Goal: Transaction & Acquisition: Purchase product/service

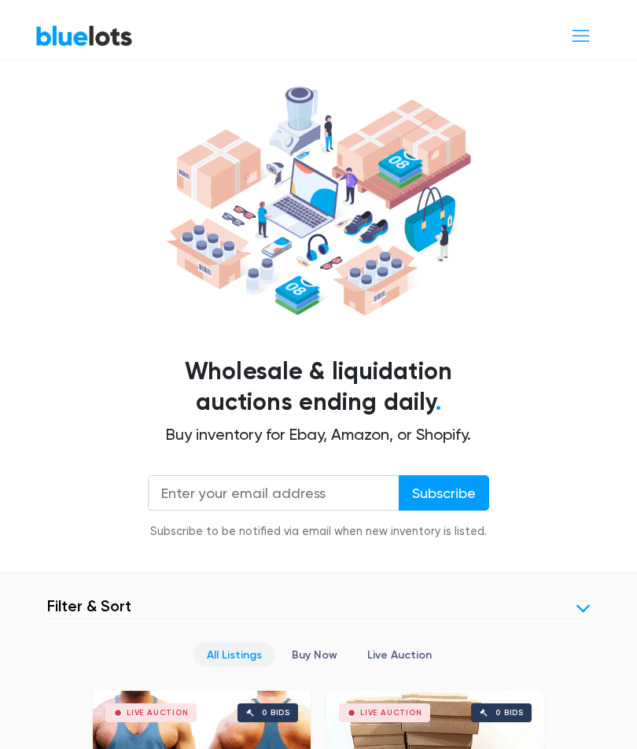
scroll to position [58, 0]
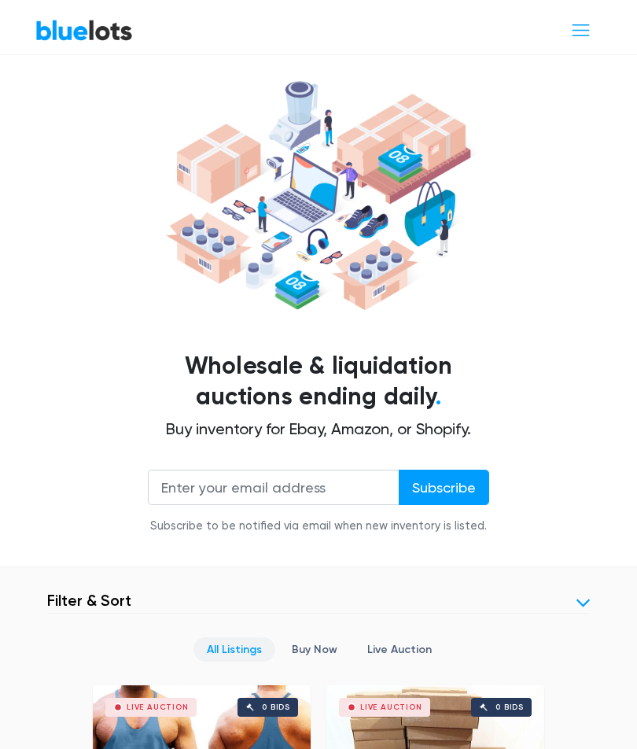
click at [320, 637] on link "Buy Now" at bounding box center [315, 649] width 72 height 24
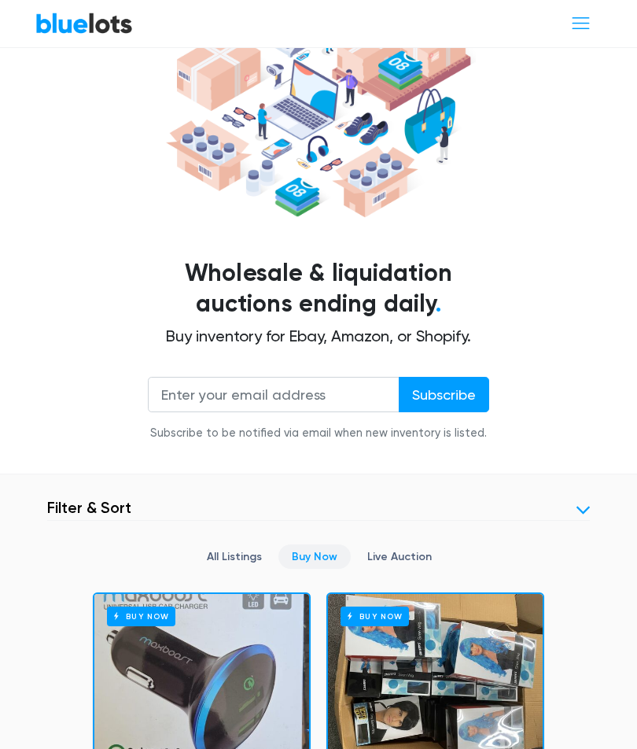
scroll to position [150, 0]
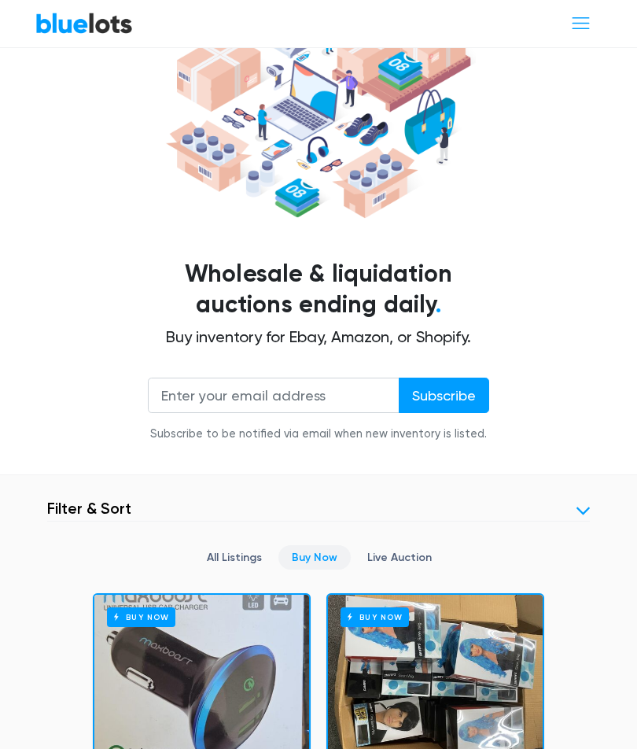
click at [417, 545] on link "Live Auction" at bounding box center [399, 557] width 91 height 24
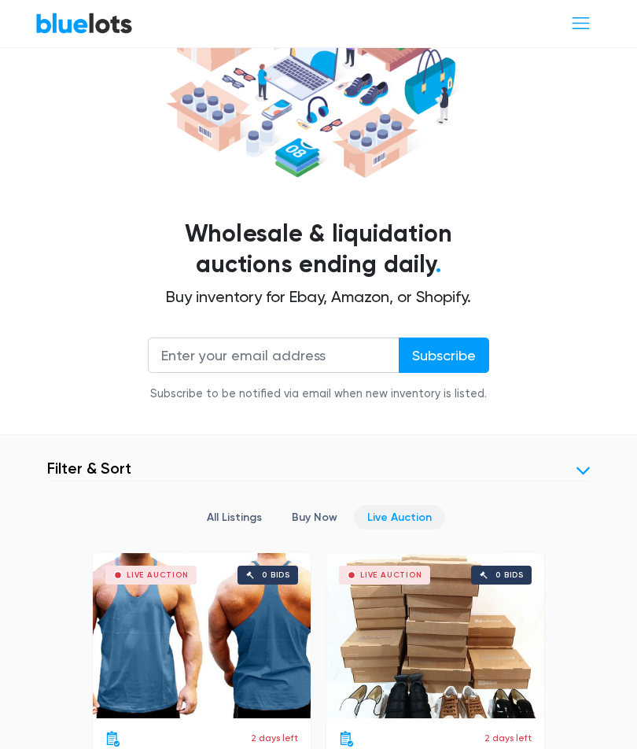
scroll to position [189, 0]
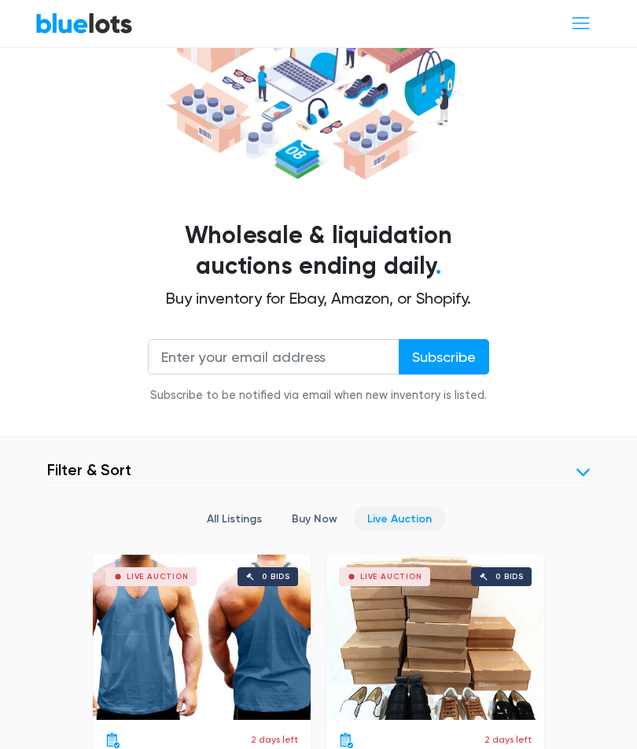
click at [317, 507] on link "Buy Now" at bounding box center [315, 519] width 72 height 24
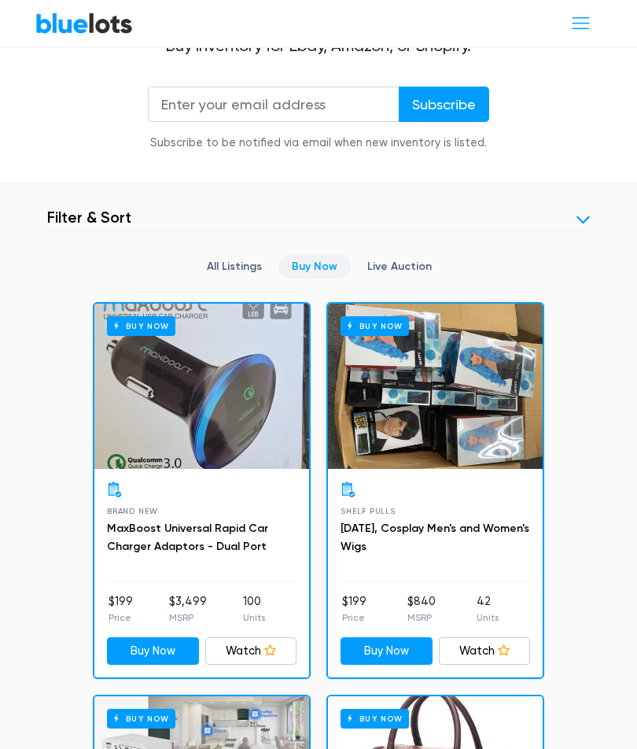
scroll to position [335, 0]
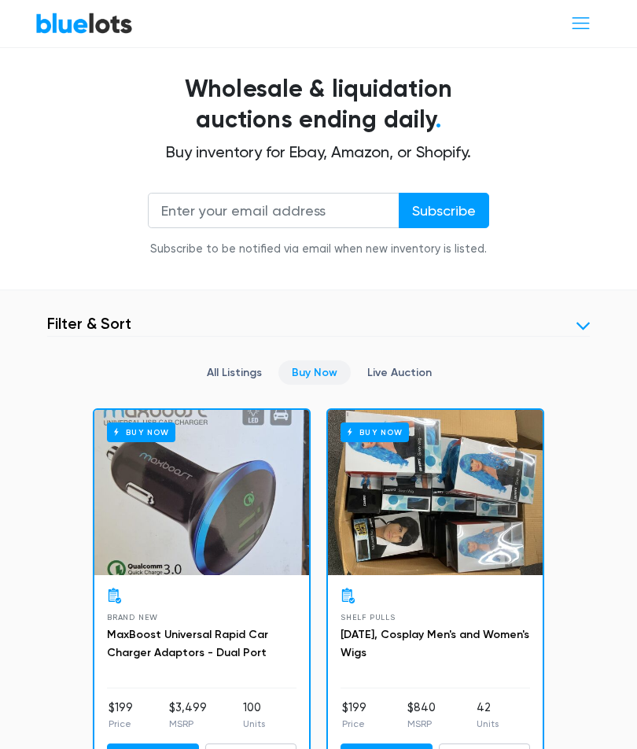
click at [585, 320] on link at bounding box center [583, 326] width 13 height 13
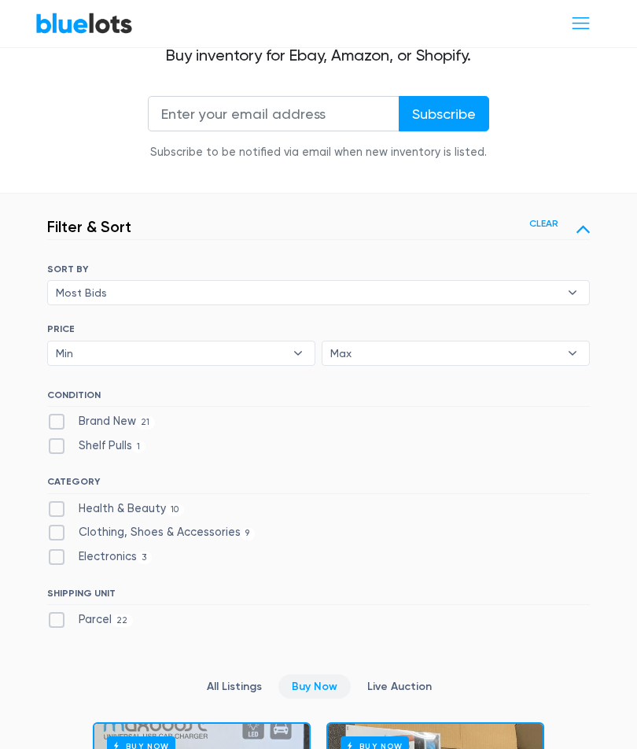
scroll to position [433, 0]
click at [60, 611] on label "Parcel 22" at bounding box center [90, 619] width 86 height 17
click at [57, 611] on input "Parcel 22" at bounding box center [52, 616] width 10 height 10
checkbox input "true"
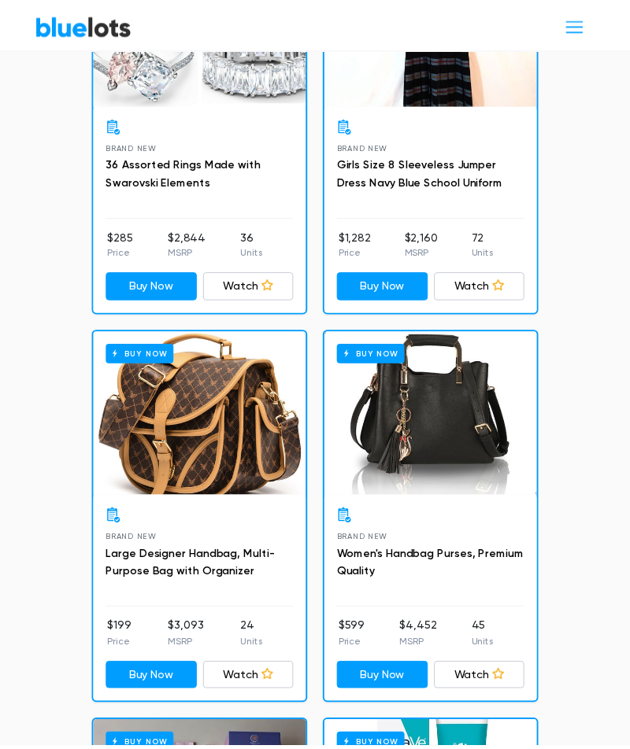
scroll to position [3165, 0]
